Goal: Register for event/course

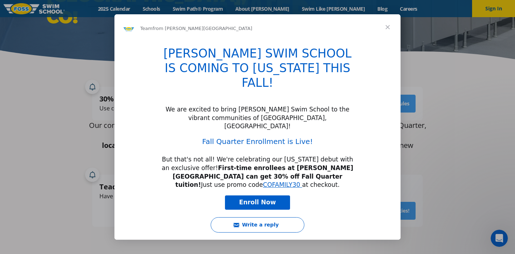
type input "39274"
click at [389, 25] on span "Close" at bounding box center [388, 27] width 26 height 26
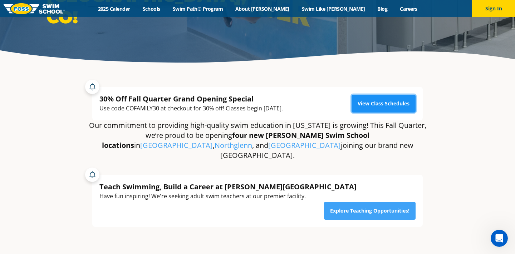
click at [380, 105] on link "View Class Schedules" at bounding box center [383, 104] width 64 height 18
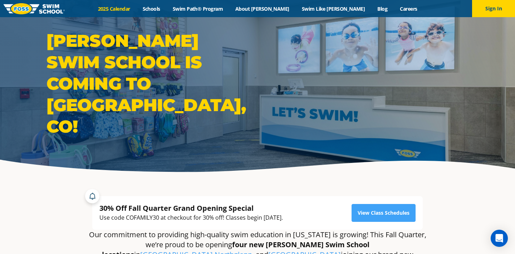
click at [136, 11] on link "2025 Calendar" at bounding box center [114, 8] width 45 height 7
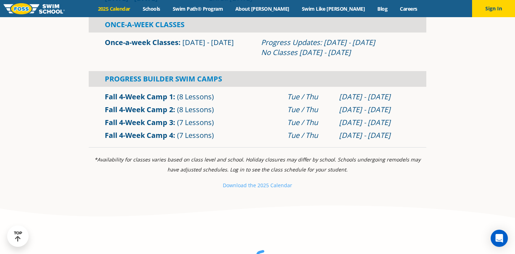
scroll to position [493, 0]
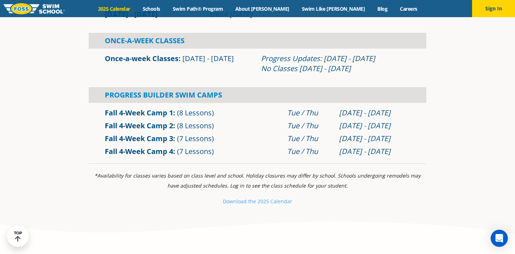
click at [162, 113] on link "Fall 4-Week Camp 1" at bounding box center [139, 113] width 68 height 10
